Goal: Information Seeking & Learning: Learn about a topic

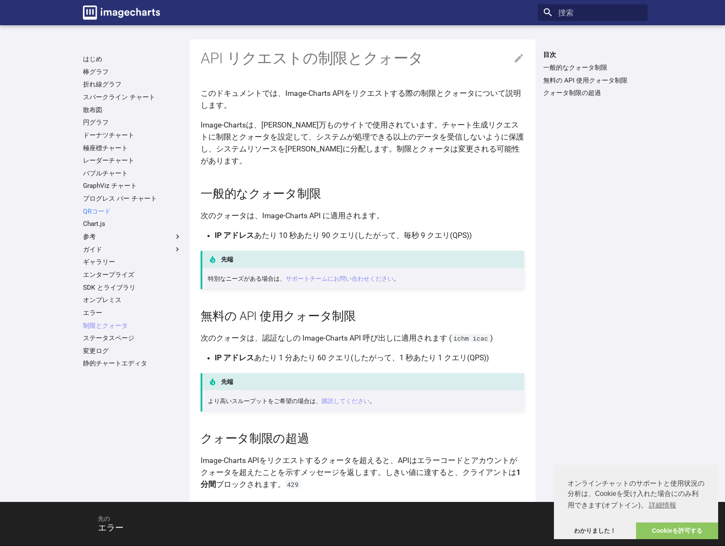
click at [131, 211] on link "QRコード" at bounding box center [132, 211] width 99 height 9
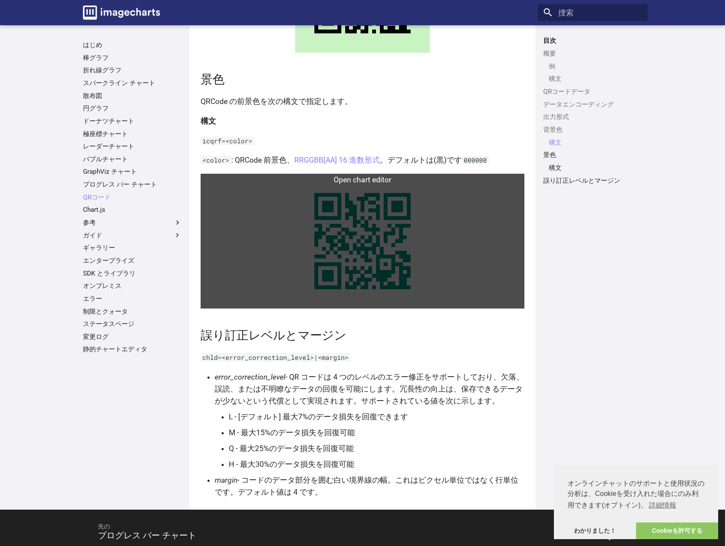
scroll to position [1410, 0]
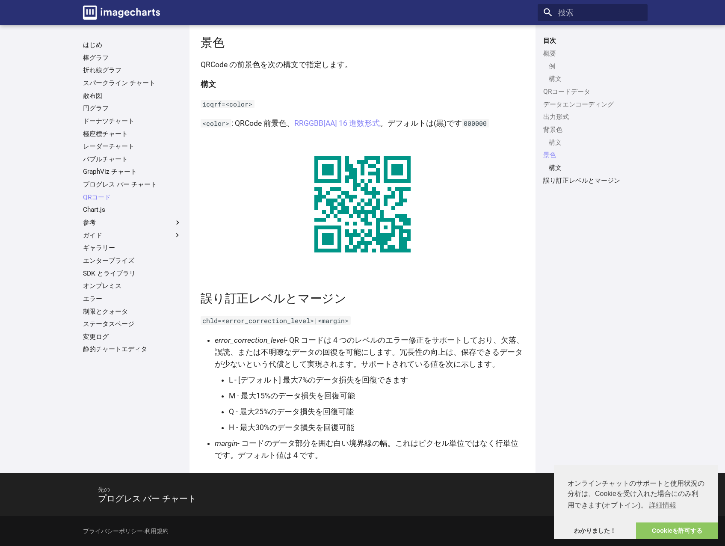
click at [113, 306] on ul "はじめ 棒グラフ 折れ線グラフ スパークライン チャート 散布図 円グラフ ドーナツチャート 極座標チャート レーダーチャート バブルチャート GraphVi…" at bounding box center [132, 197] width 110 height 313
click at [113, 307] on link "制限とクォータ" at bounding box center [132, 311] width 99 height 9
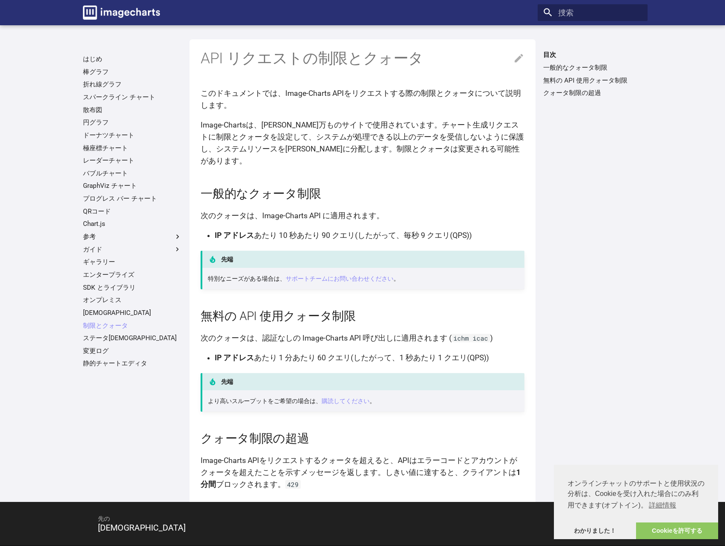
scroll to position [17, 0]
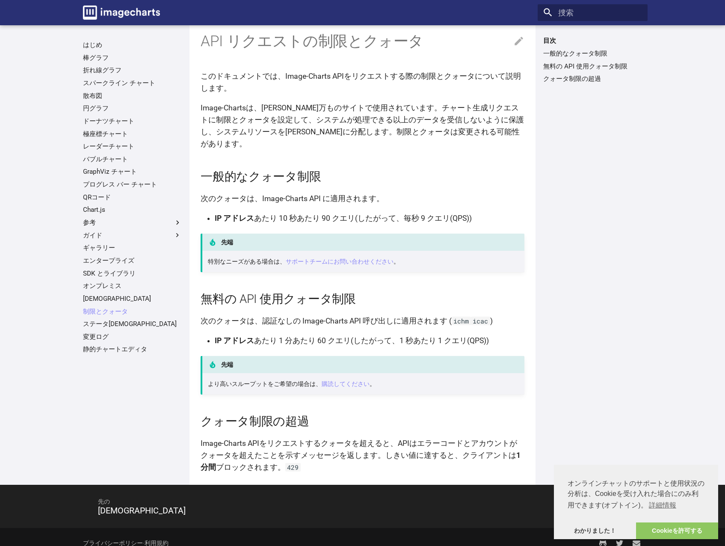
drag, startPoint x: 201, startPoint y: 284, endPoint x: 230, endPoint y: 290, distance: 29.4
click at [201, 291] on h2 "無料の API 使用クォータ制限" at bounding box center [363, 299] width 324 height 17
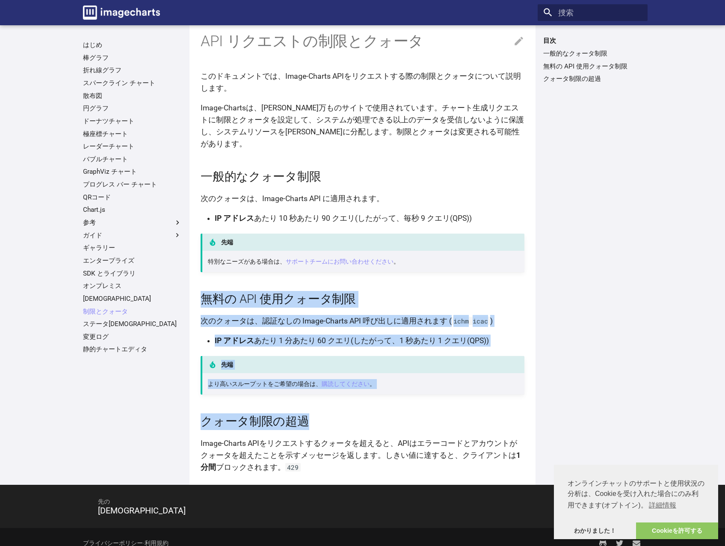
drag, startPoint x: 230, startPoint y: 290, endPoint x: 534, endPoint y: 384, distance: 318.8
click at [534, 384] on div "API リクエストの制限とクォータ このドキュメントでは、Image-Charts APIをリクエストする際の制限とクォータについて説明します。 Image-…" at bounding box center [363, 253] width 347 height 463
click at [413, 397] on article "API リクエストの制限とクォータ このドキュメントでは、Image-Charts APIをリクエストする際の制限とクォータについて説明します。 Image-…" at bounding box center [363, 247] width 324 height 451
